Goal: Task Accomplishment & Management: Complete application form

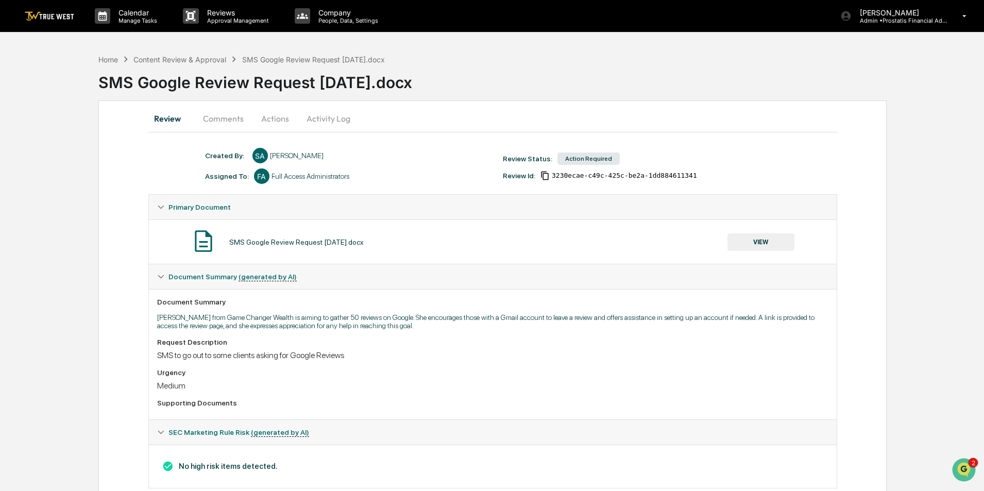
click at [275, 113] on button "Actions" at bounding box center [275, 118] width 46 height 25
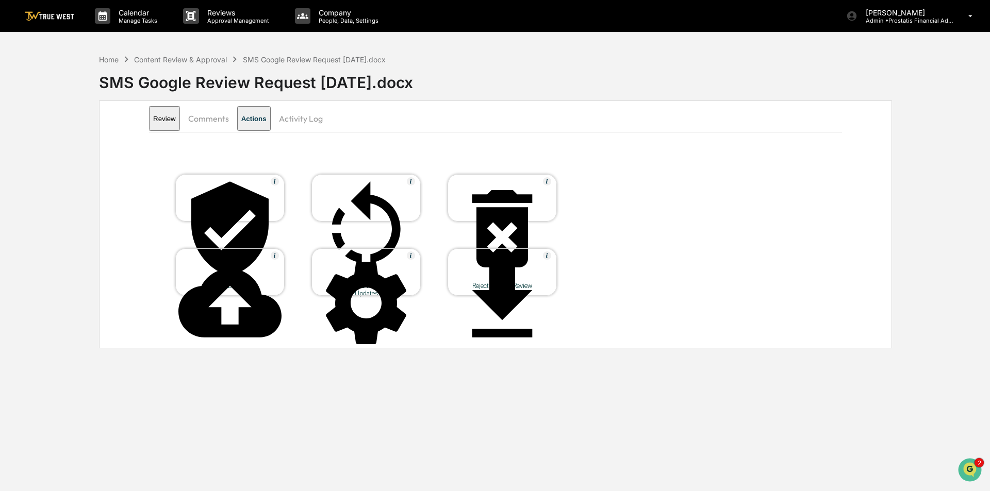
click at [240, 186] on icon at bounding box center [229, 228] width 103 height 103
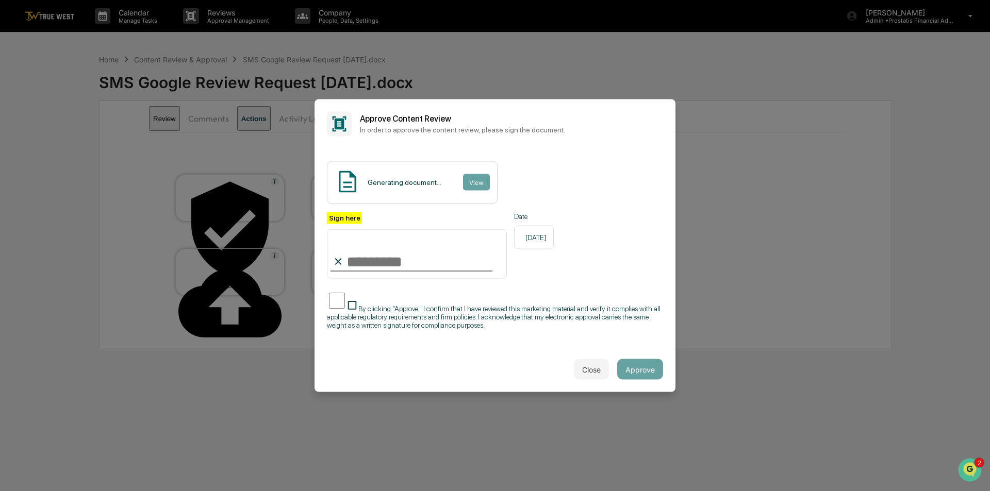
click at [361, 263] on input "Sign here" at bounding box center [417, 253] width 180 height 49
type input "**********"
click at [475, 185] on button "View" at bounding box center [475, 182] width 27 height 16
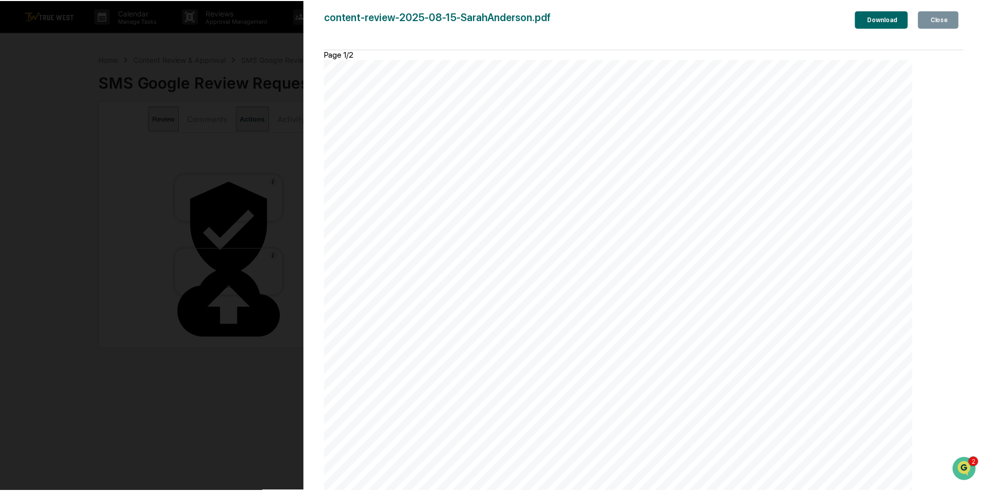
scroll to position [876, 0]
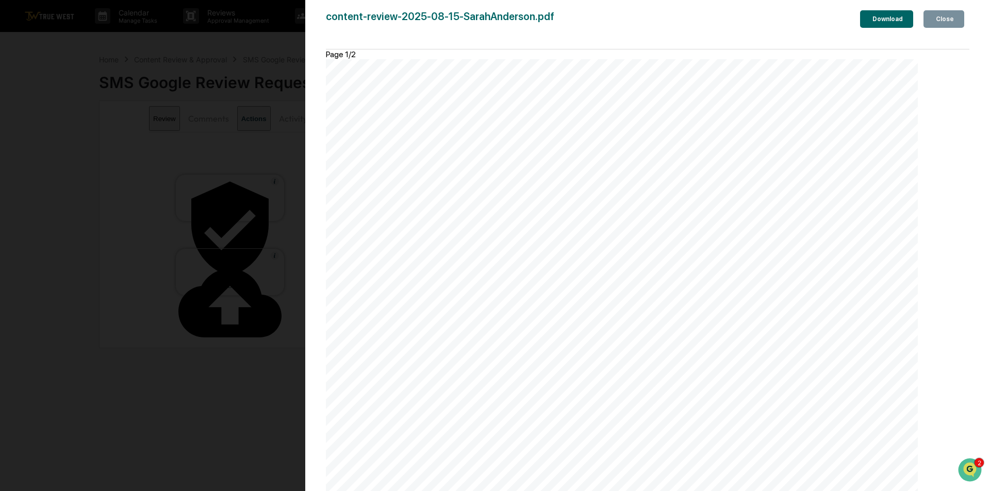
click at [945, 21] on div "Close" at bounding box center [943, 18] width 20 height 7
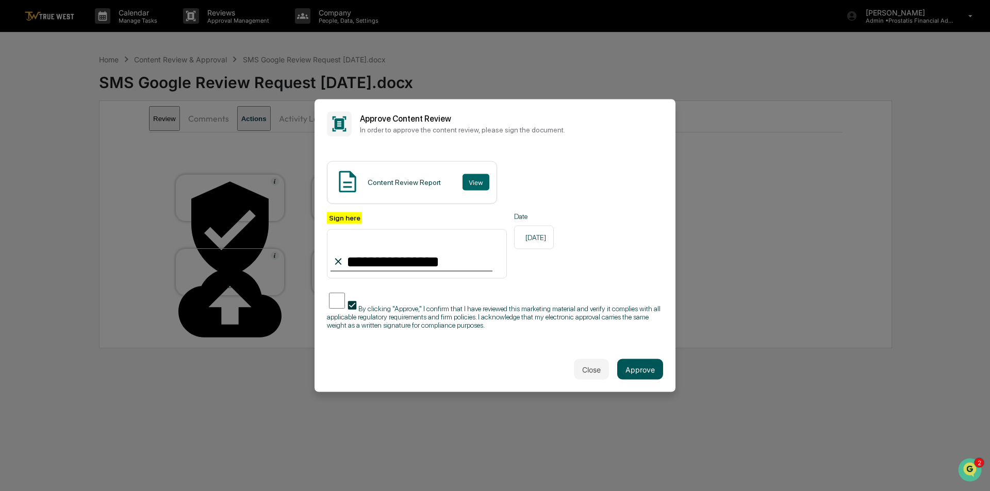
click at [654, 369] on button "Approve" at bounding box center [640, 369] width 46 height 21
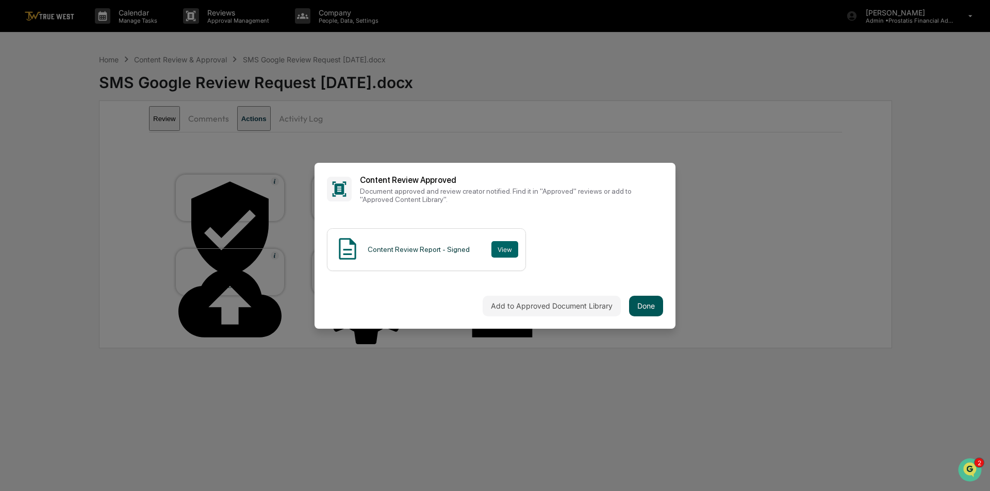
click at [641, 308] on button "Done" at bounding box center [646, 306] width 34 height 21
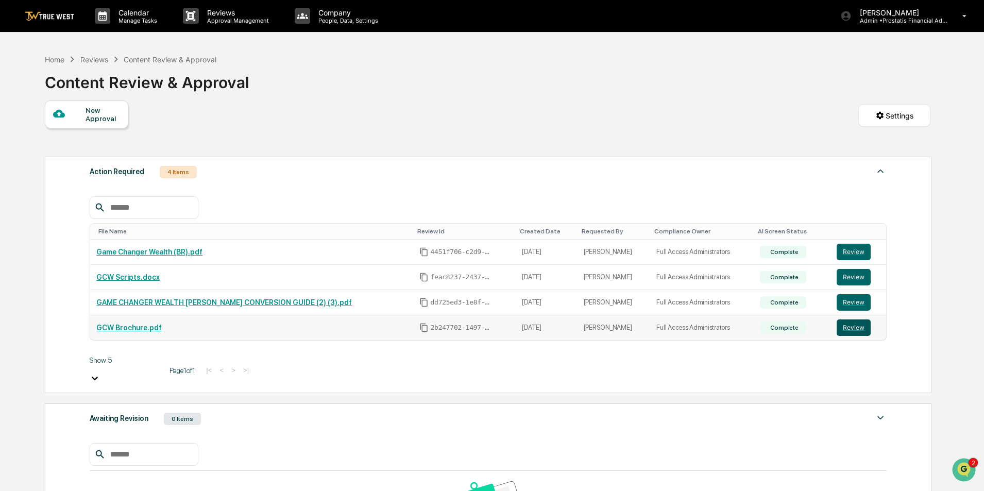
click at [850, 329] on button "Review" at bounding box center [854, 328] width 34 height 16
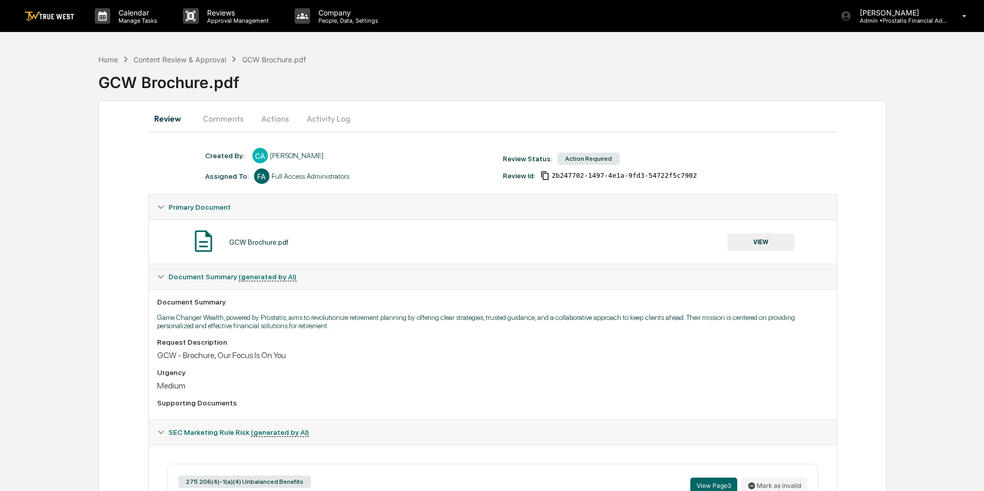
click at [336, 121] on button "Activity Log" at bounding box center [328, 118] width 60 height 25
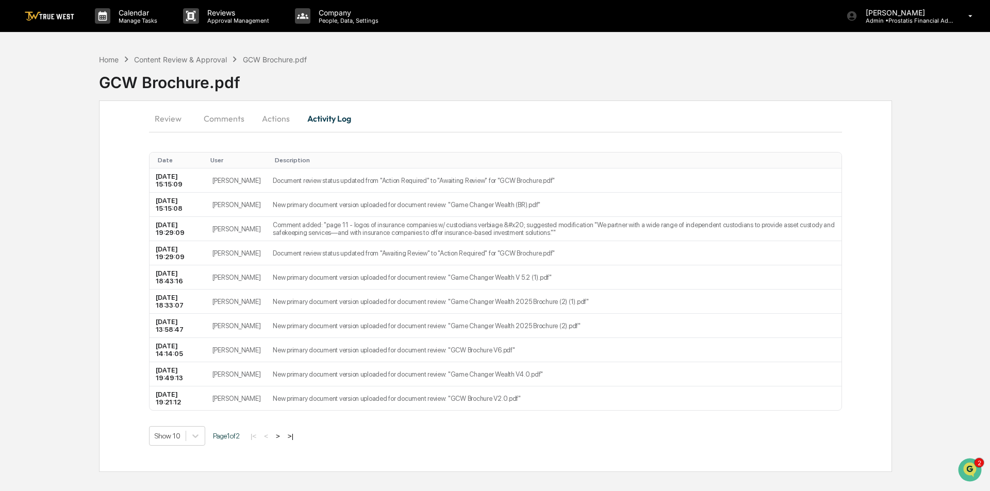
click at [229, 114] on button "Comments" at bounding box center [223, 118] width 57 height 25
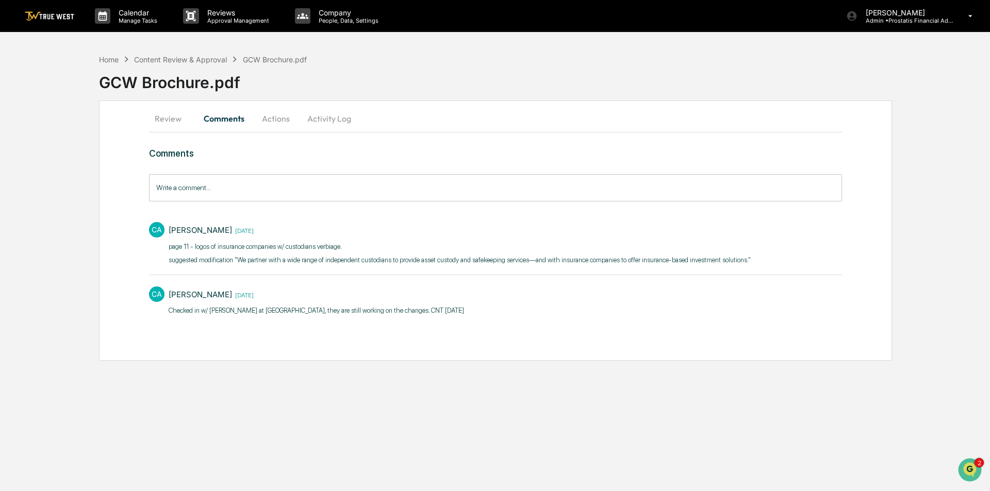
click at [275, 115] on button "Actions" at bounding box center [276, 118] width 46 height 25
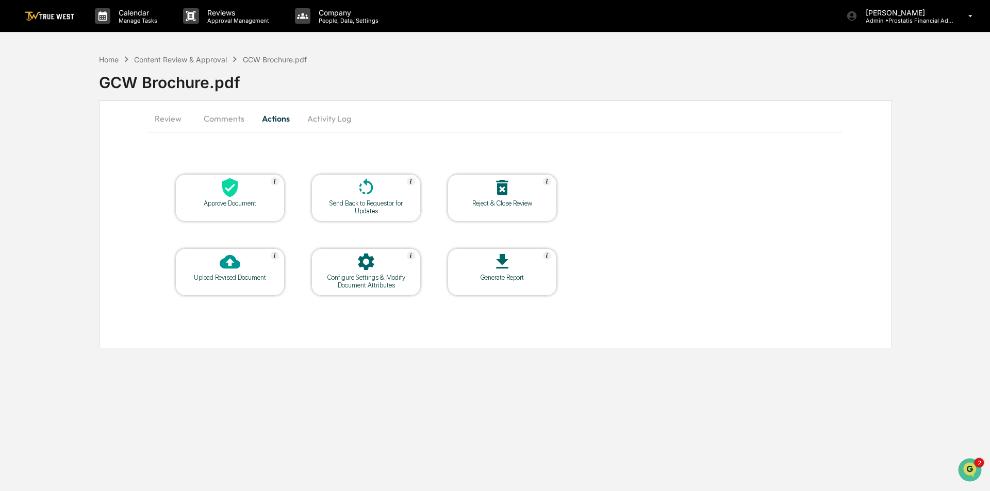
click at [232, 117] on button "Comments" at bounding box center [223, 118] width 57 height 25
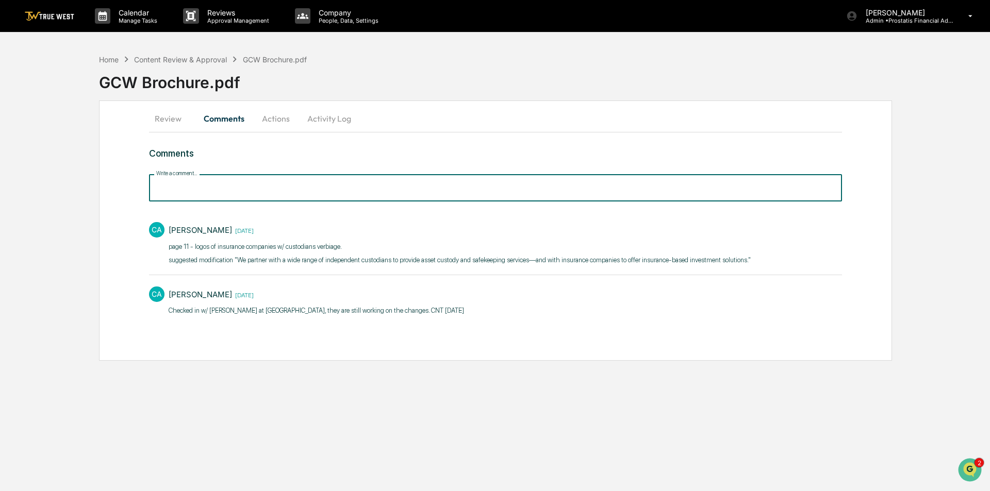
click at [217, 185] on input "Write a comment..." at bounding box center [495, 187] width 693 height 27
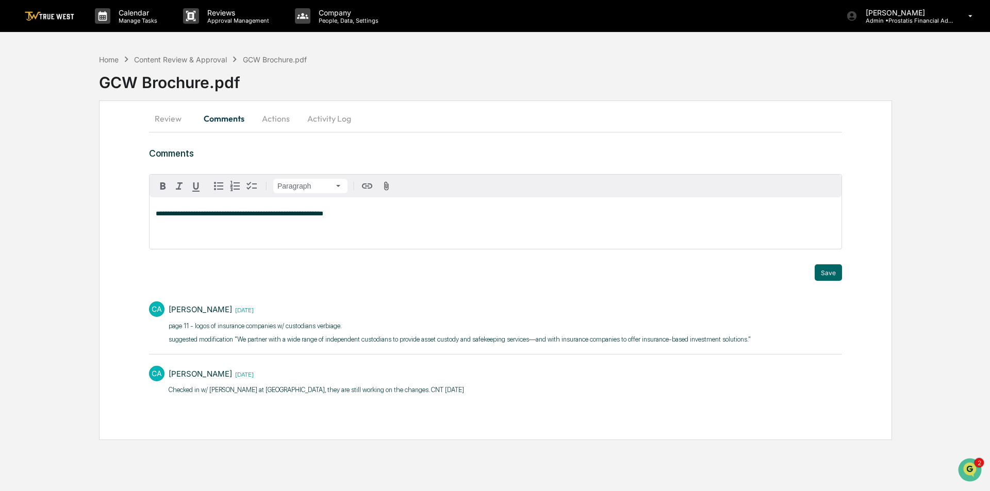
click at [310, 211] on span "**********" at bounding box center [240, 213] width 168 height 7
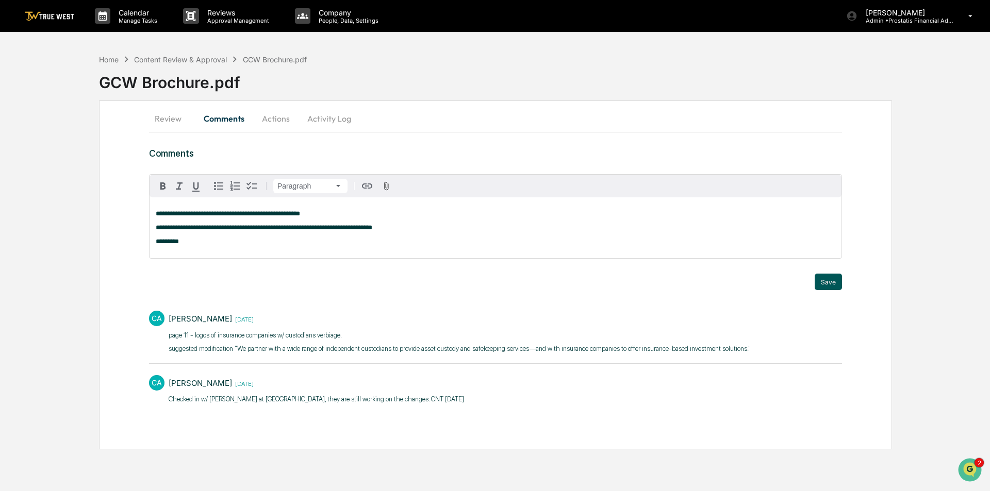
click at [831, 287] on button "Save" at bounding box center [827, 282] width 27 height 16
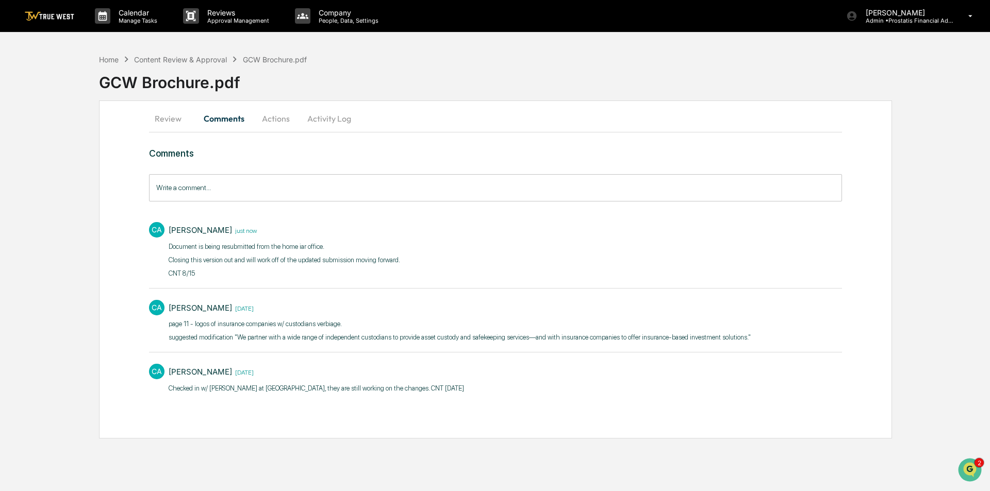
click at [281, 121] on button "Actions" at bounding box center [276, 118] width 46 height 25
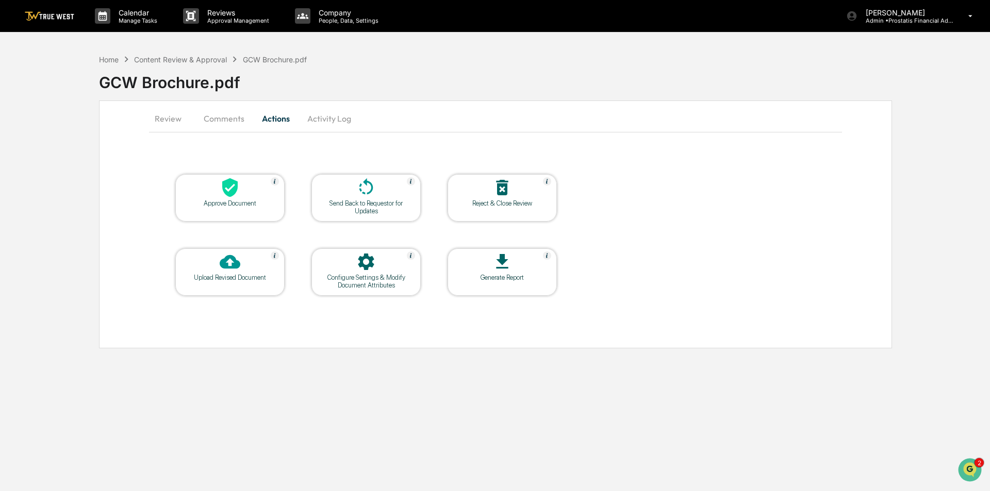
click at [503, 188] on icon at bounding box center [502, 187] width 21 height 21
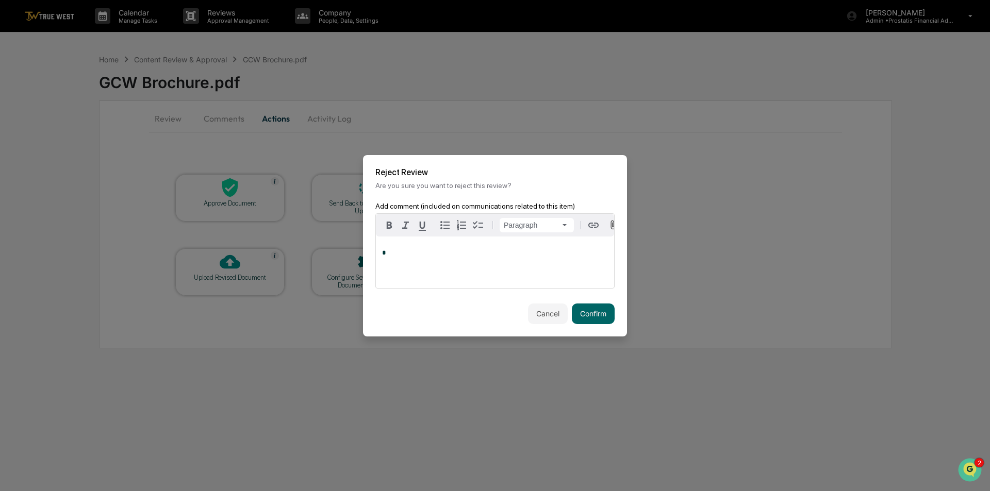
drag, startPoint x: 591, startPoint y: 317, endPoint x: 544, endPoint y: 253, distance: 80.1
click at [544, 252] on div "Reject Review Are you sure you want to reject this review? Add comment (include…" at bounding box center [495, 245] width 264 height 181
click at [544, 253] on p "*" at bounding box center [495, 252] width 226 height 7
click at [577, 316] on button "Confirm" at bounding box center [593, 314] width 43 height 21
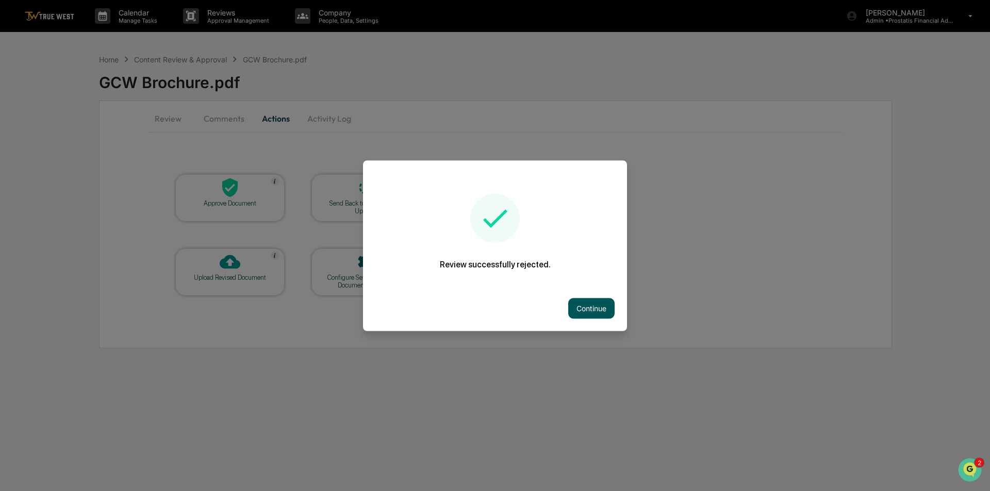
click at [597, 310] on button "Continue" at bounding box center [591, 308] width 46 height 21
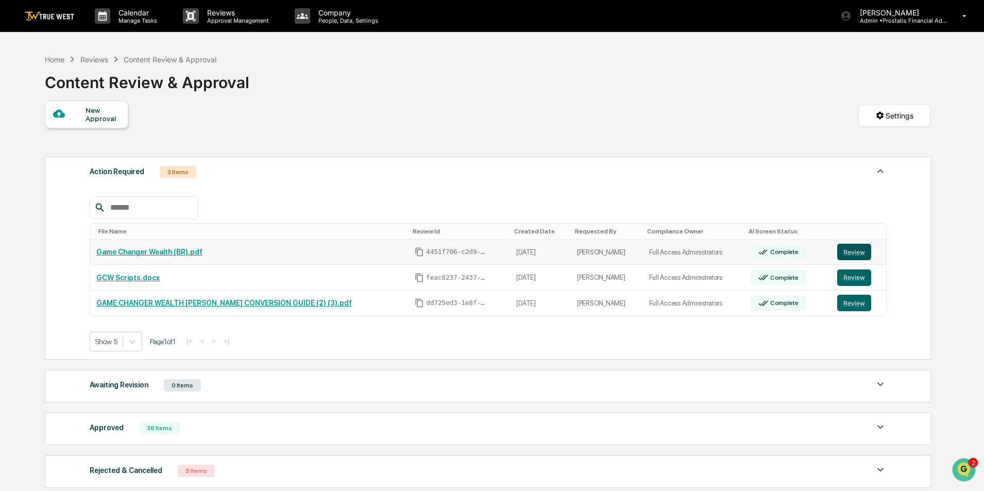
click at [855, 249] on button "Review" at bounding box center [855, 252] width 34 height 16
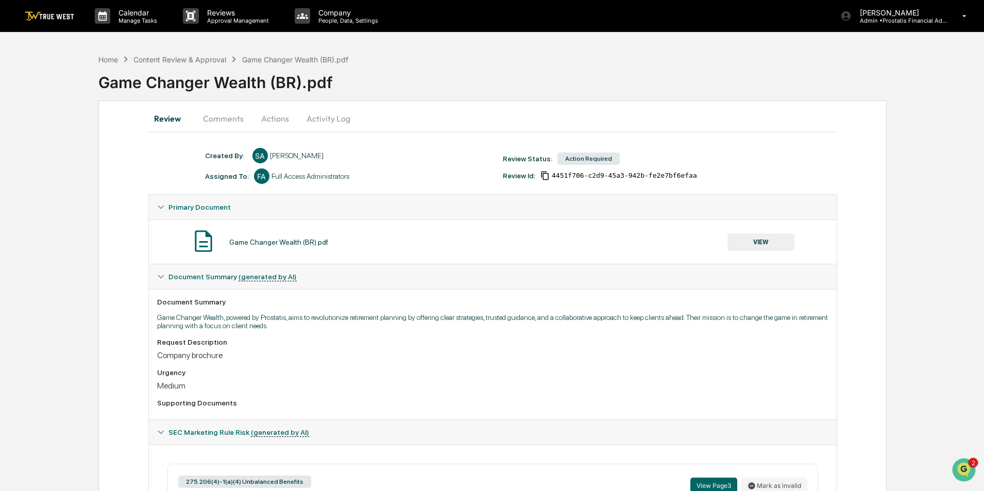
click at [772, 241] on button "VIEW" at bounding box center [761, 242] width 67 height 18
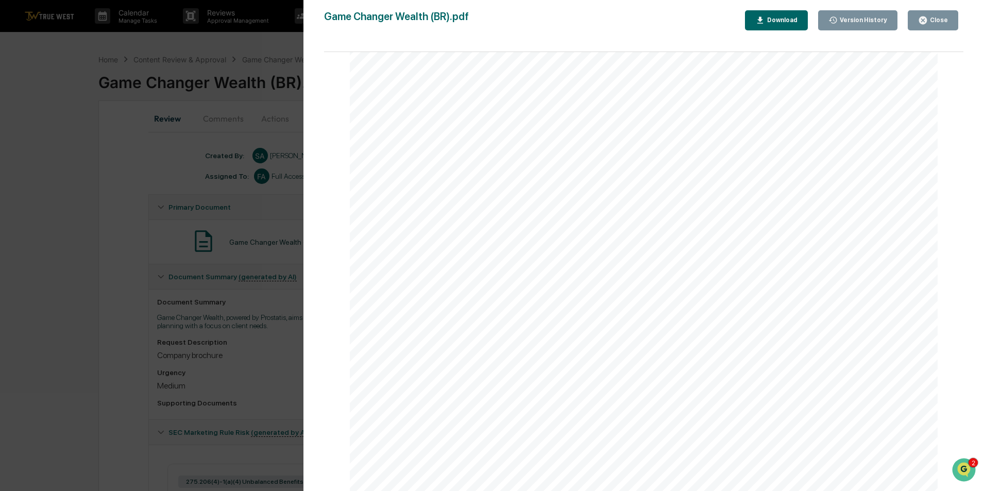
scroll to position [928, 0]
drag, startPoint x: 523, startPoint y: 207, endPoint x: 432, endPoint y: 130, distance: 119.2
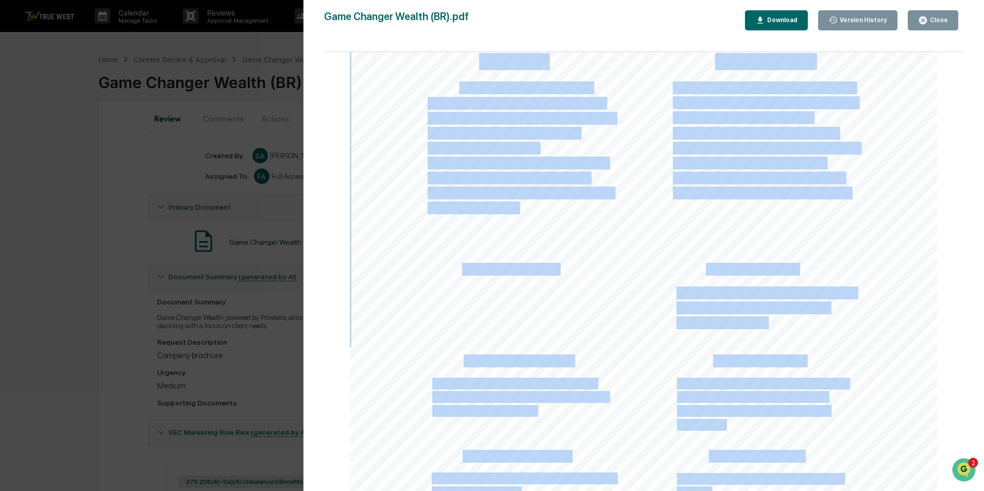
drag, startPoint x: 416, startPoint y: 81, endPoint x: 458, endPoint y: 92, distance: 42.6
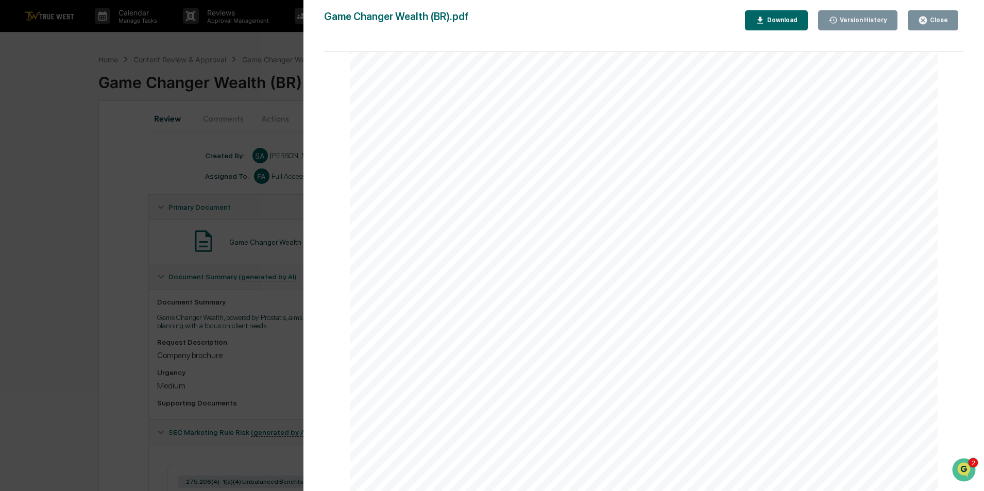
scroll to position [927, 0]
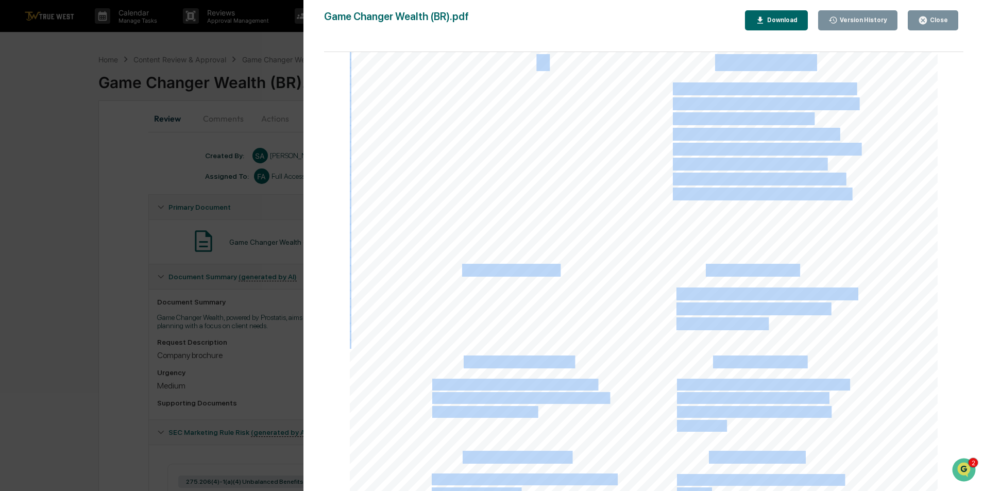
drag, startPoint x: 476, startPoint y: 60, endPoint x: 538, endPoint y: 66, distance: 62.2
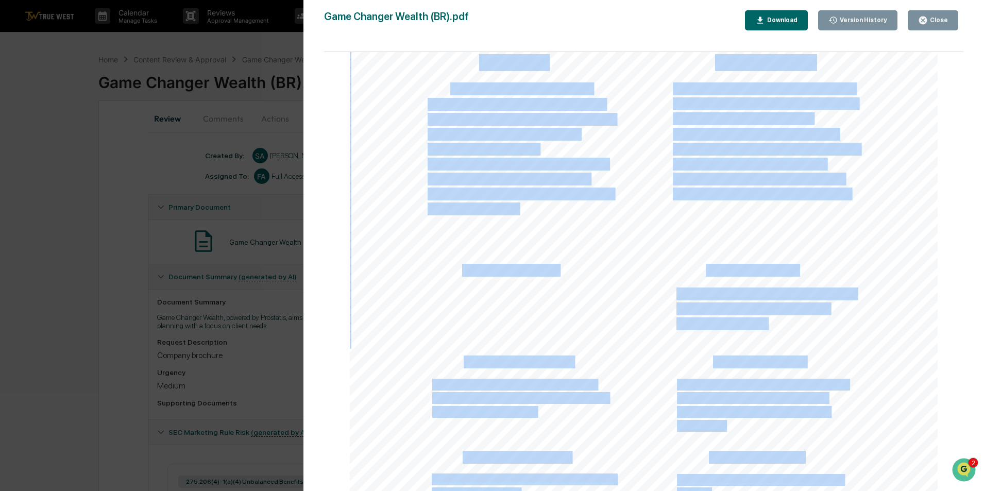
drag, startPoint x: 518, startPoint y: 210, endPoint x: 446, endPoint y: 87, distance: 143.2
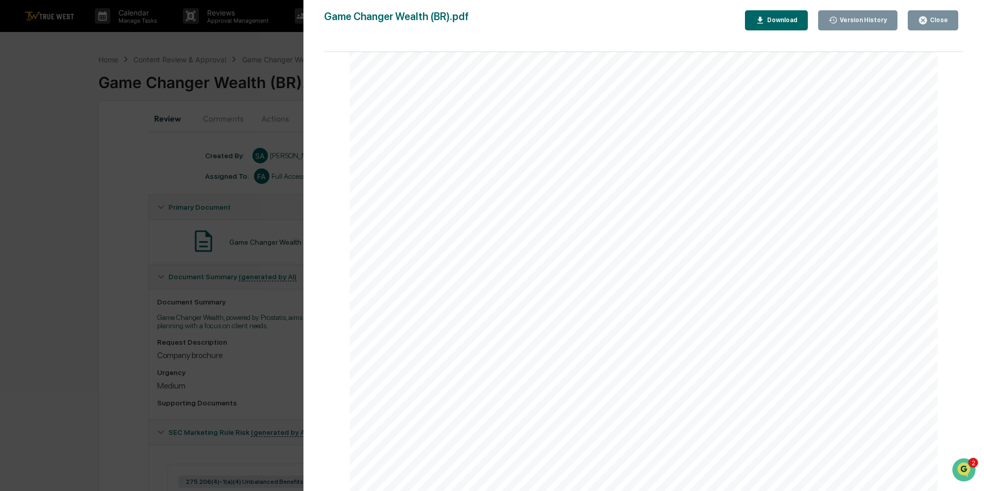
scroll to position [4816, 0]
drag, startPoint x: 949, startPoint y: 19, endPoint x: 868, endPoint y: 106, distance: 118.5
click at [949, 19] on button "Close" at bounding box center [933, 20] width 51 height 20
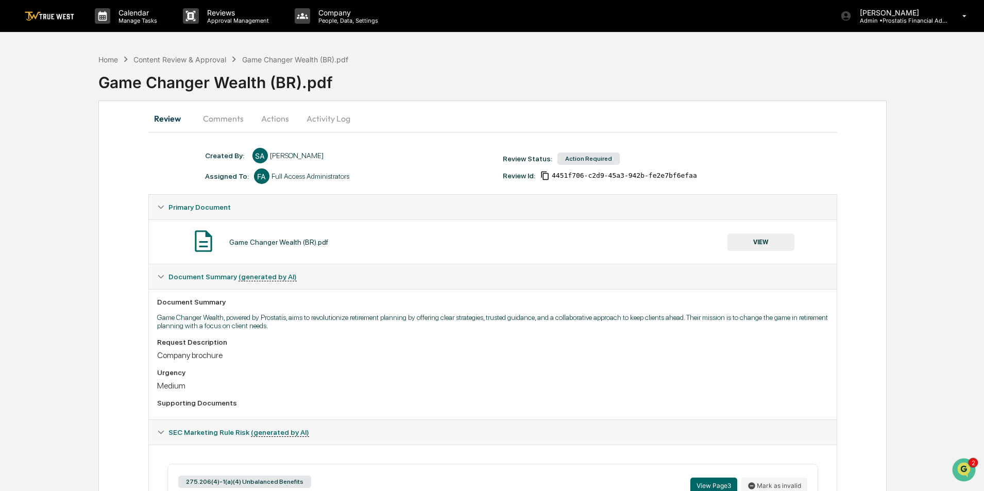
scroll to position [258, 0]
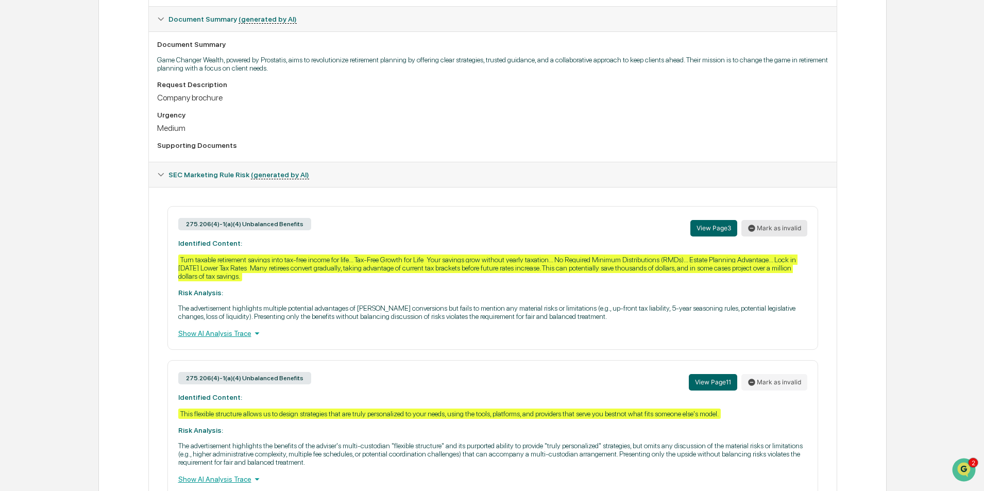
click at [774, 230] on button "Mark as invalid" at bounding box center [775, 228] width 66 height 16
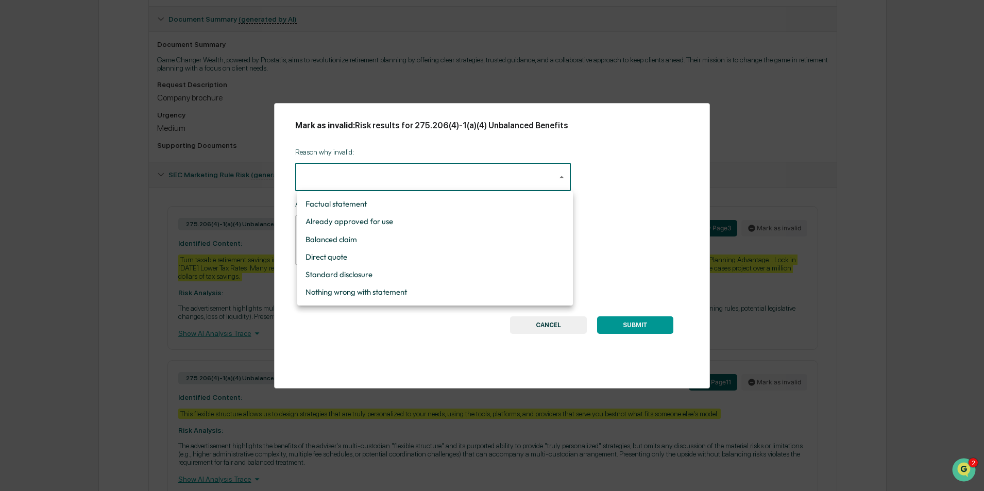
click at [336, 181] on body "Calendar Manage Tasks Reviews Approval Management Company People, Data, Setting…" at bounding box center [492, 352] width 984 height 1220
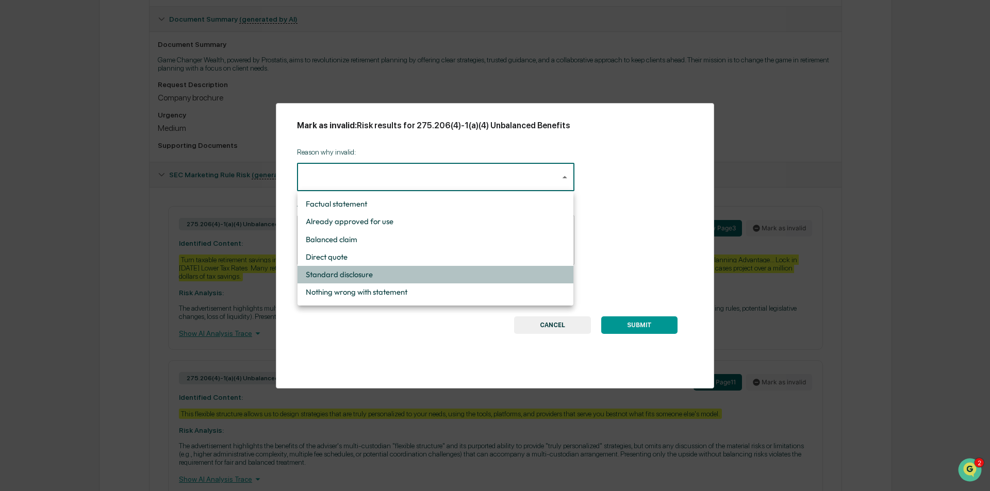
click at [358, 275] on li "Standard disclosure" at bounding box center [435, 275] width 276 height 18
type input "**********"
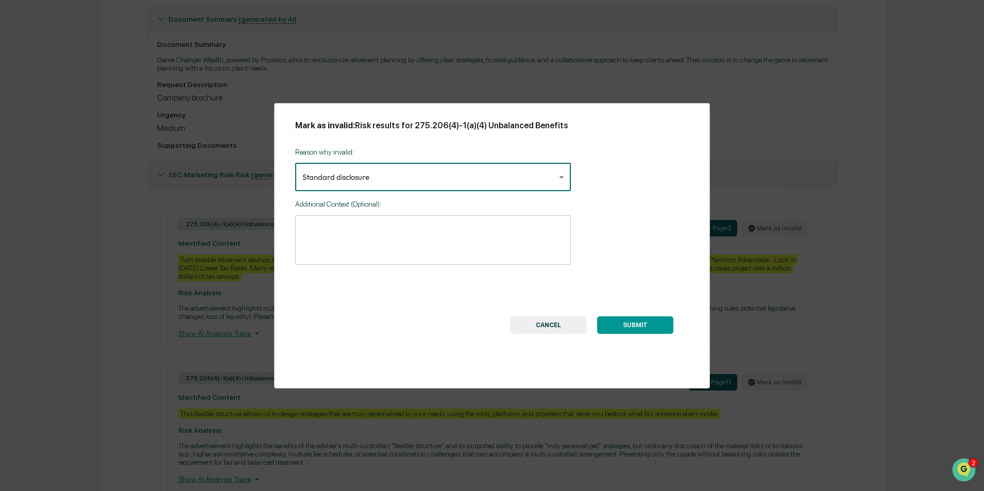
click at [359, 239] on textarea at bounding box center [433, 240] width 261 height 32
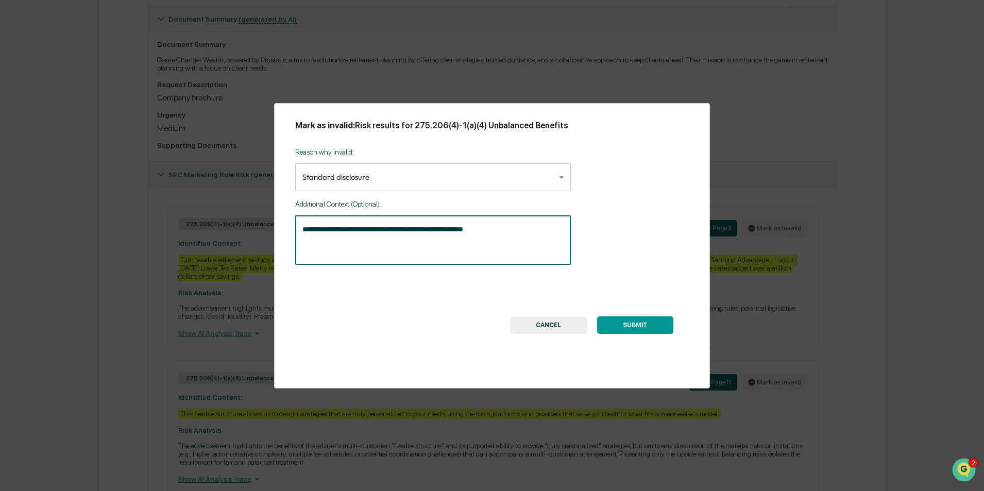
type textarea "**********"
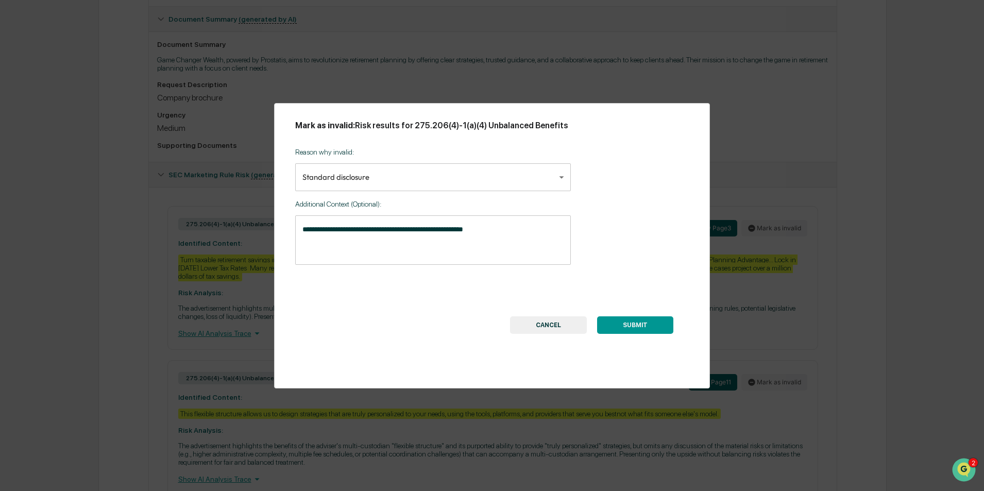
click at [644, 326] on button "SUBMIT" at bounding box center [635, 325] width 76 height 18
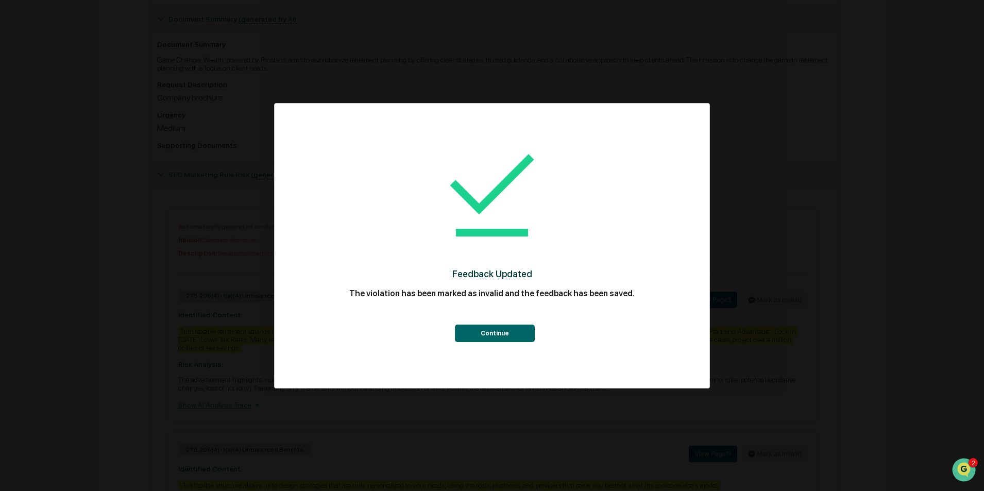
click at [496, 330] on button "Continue" at bounding box center [495, 334] width 80 height 18
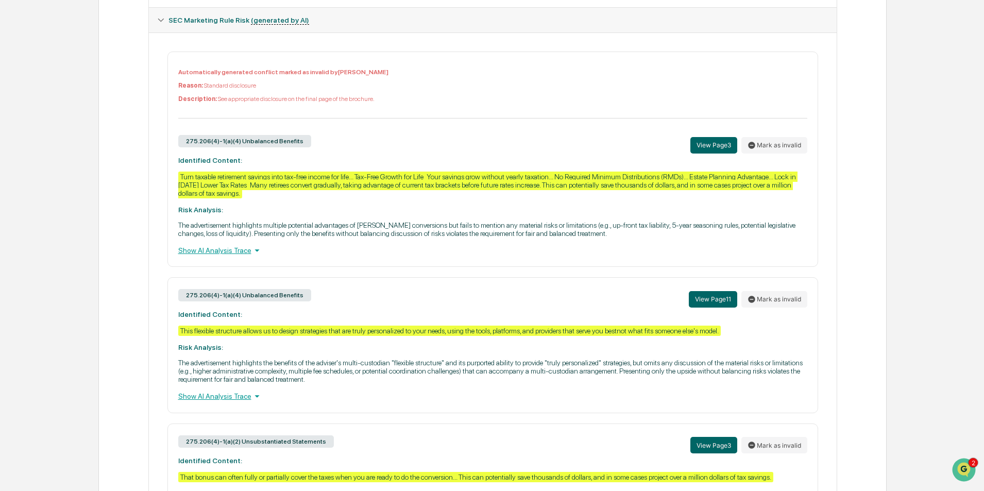
scroll to position [464, 0]
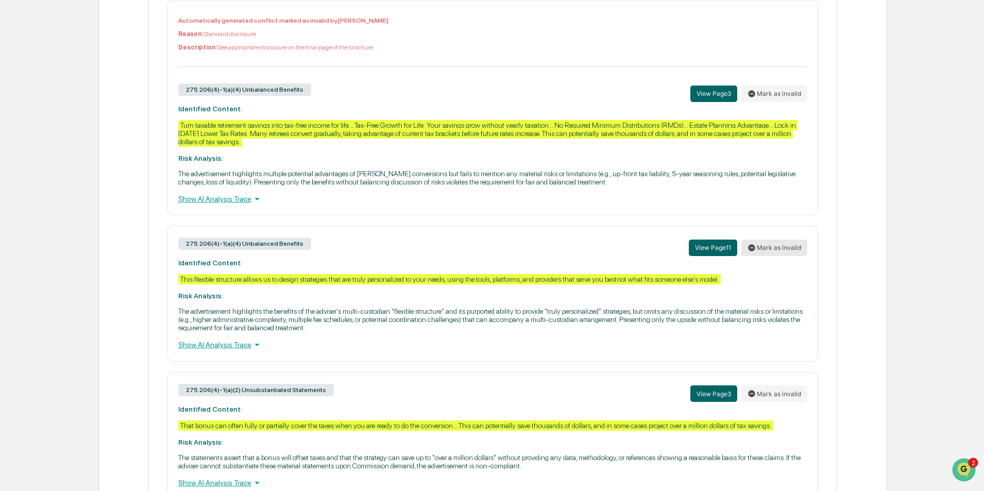
click at [777, 248] on button "Mark as invalid" at bounding box center [775, 248] width 66 height 16
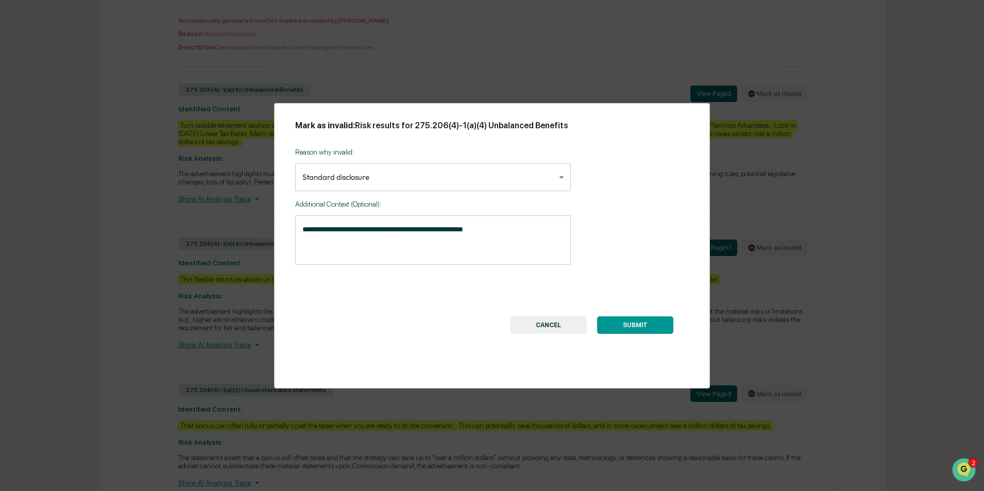
click at [650, 331] on button "SUBMIT" at bounding box center [635, 325] width 76 height 18
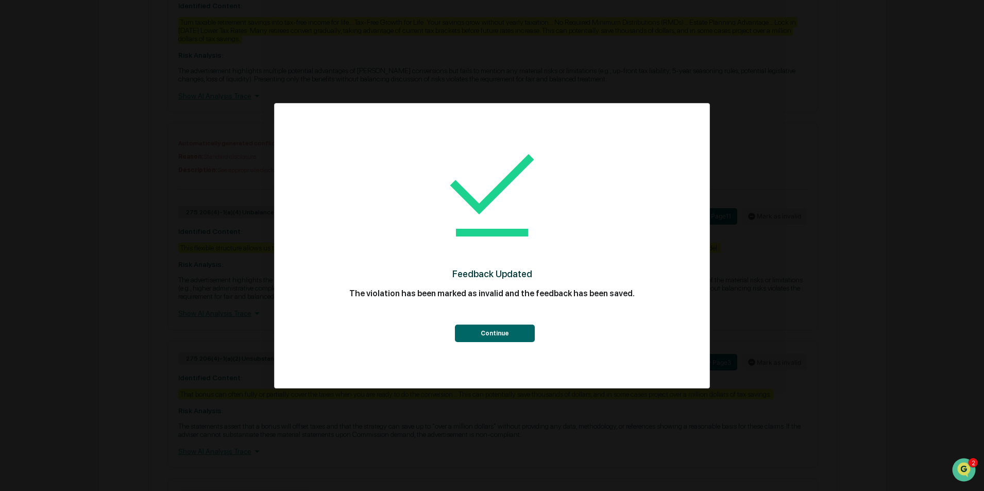
scroll to position [618, 0]
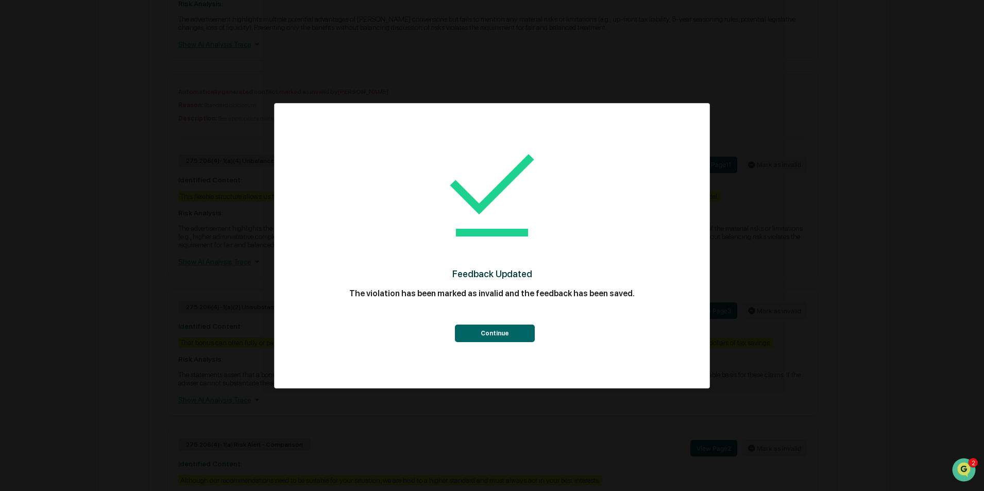
click at [503, 333] on button "Continue" at bounding box center [495, 334] width 80 height 18
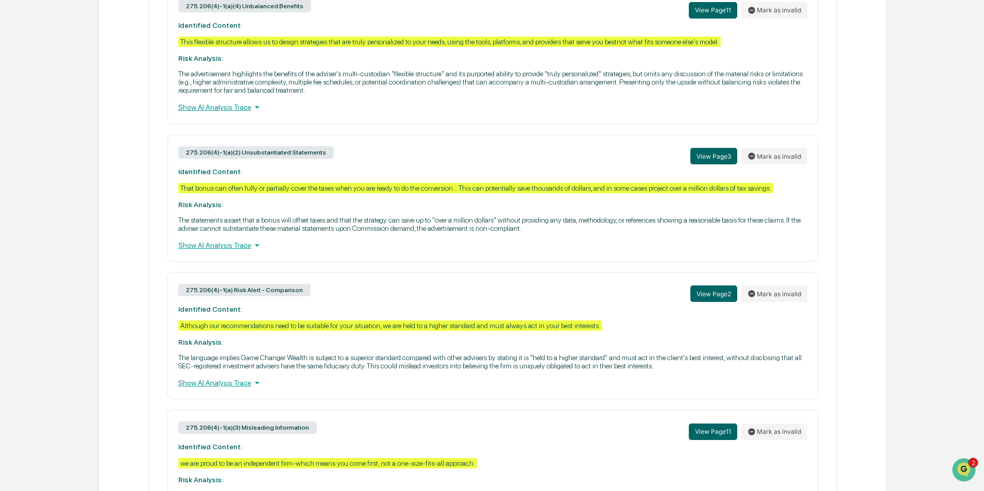
scroll to position [825, 0]
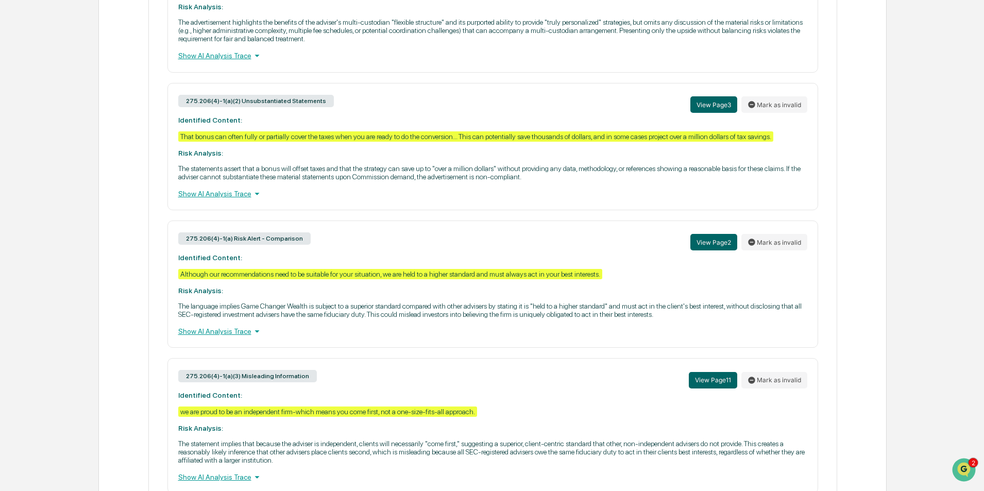
click at [252, 331] on icon at bounding box center [257, 331] width 11 height 11
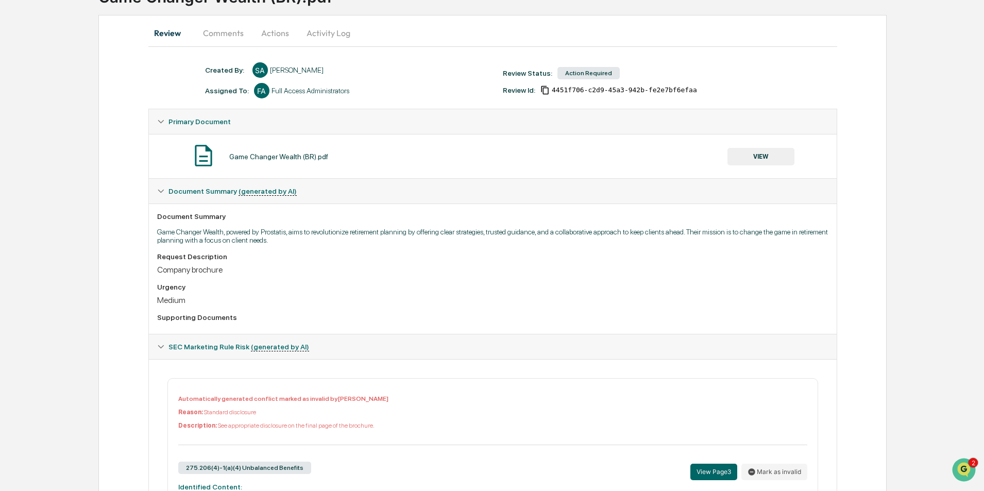
scroll to position [0, 0]
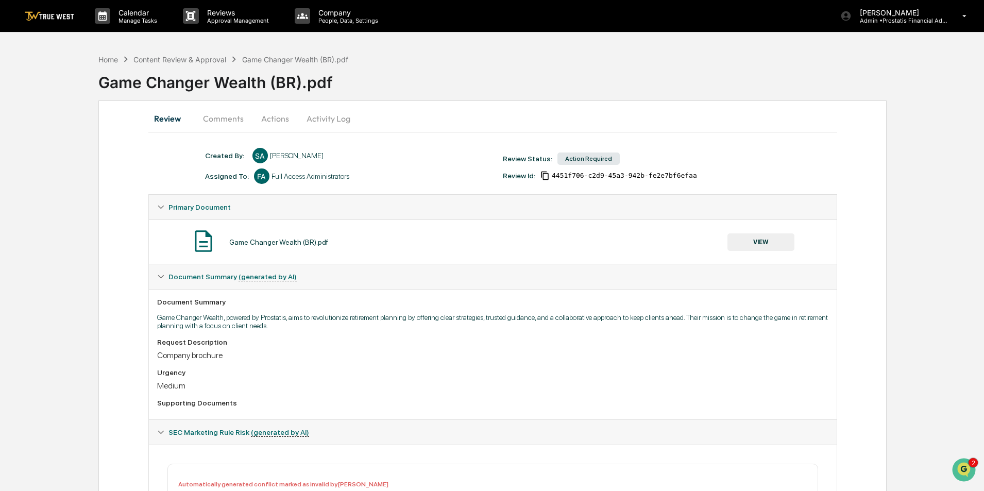
click at [755, 241] on button "VIEW" at bounding box center [761, 242] width 67 height 18
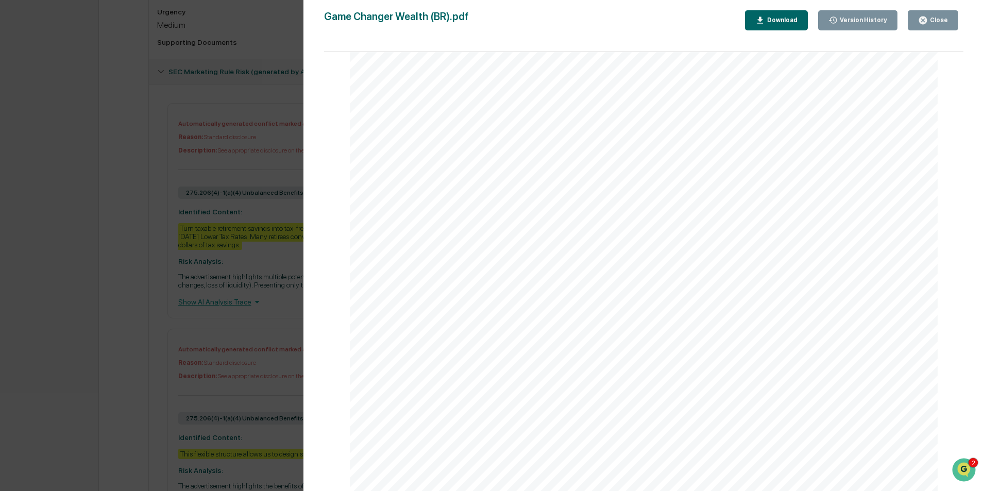
scroll to position [5051, 0]
